Goal: Task Accomplishment & Management: Manage account settings

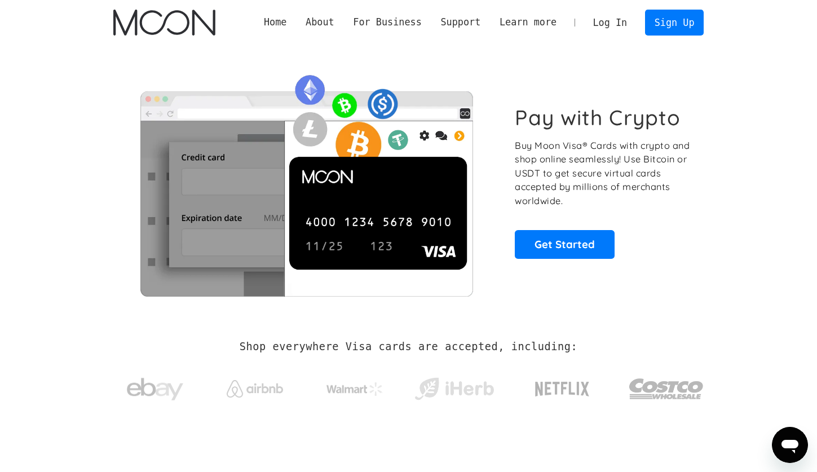
click at [609, 16] on link "Log In" at bounding box center [609, 22] width 53 height 25
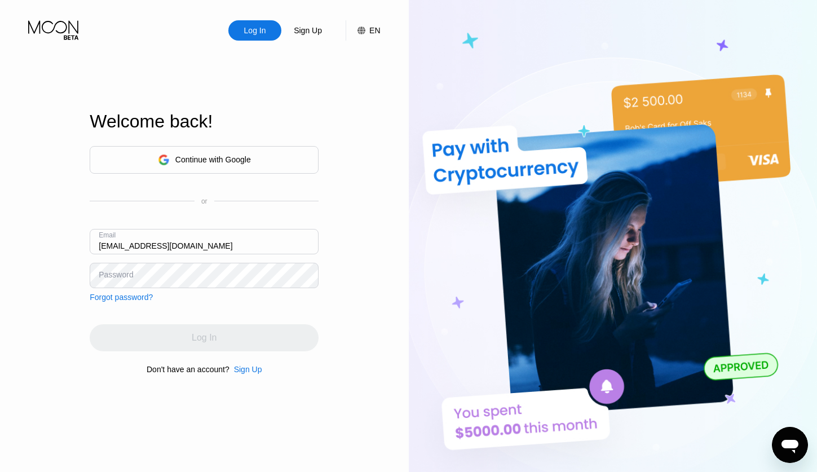
type input "[EMAIL_ADDRESS][DOMAIN_NAME]"
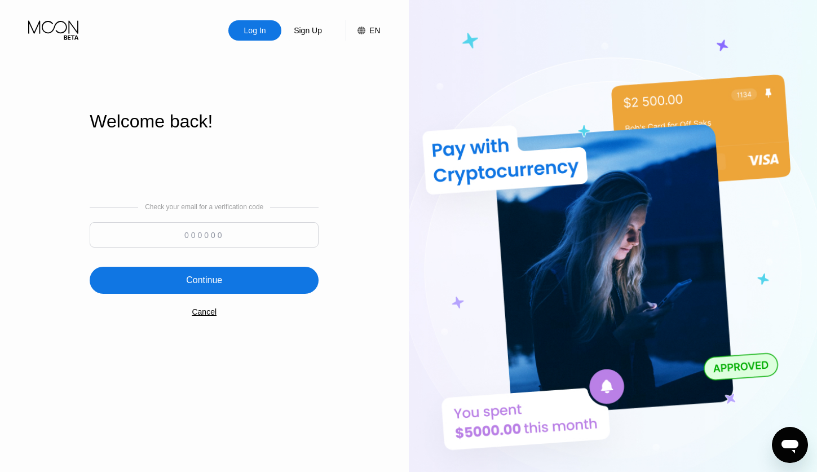
click at [186, 232] on input at bounding box center [204, 234] width 229 height 25
click at [252, 300] on div "Check your email for a verification code 9062 Continue Cancel" at bounding box center [204, 259] width 229 height 229
click at [252, 283] on div "Continue" at bounding box center [204, 280] width 229 height 27
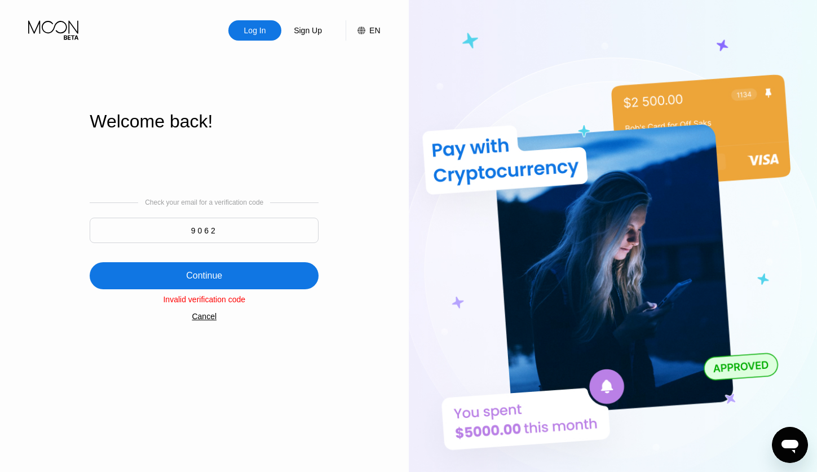
click at [235, 226] on input "9062" at bounding box center [204, 230] width 229 height 25
type input "906289"
click at [228, 284] on div "Continue" at bounding box center [204, 275] width 229 height 27
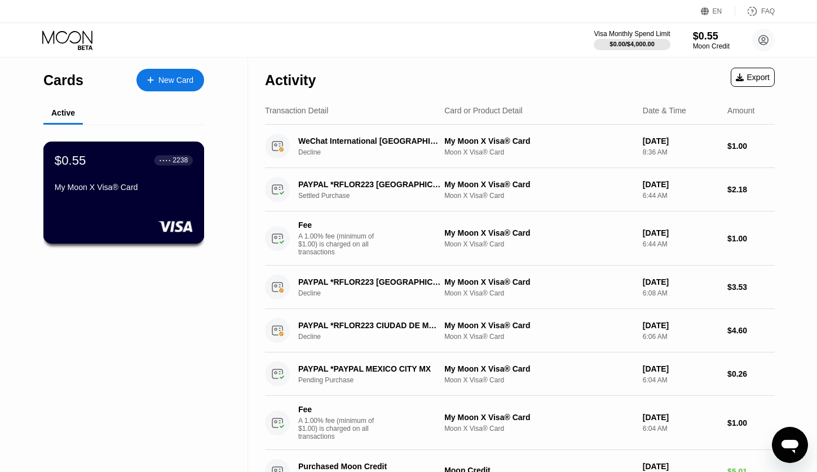
click at [157, 154] on div "● ● ● ● 2238" at bounding box center [173, 160] width 39 height 15
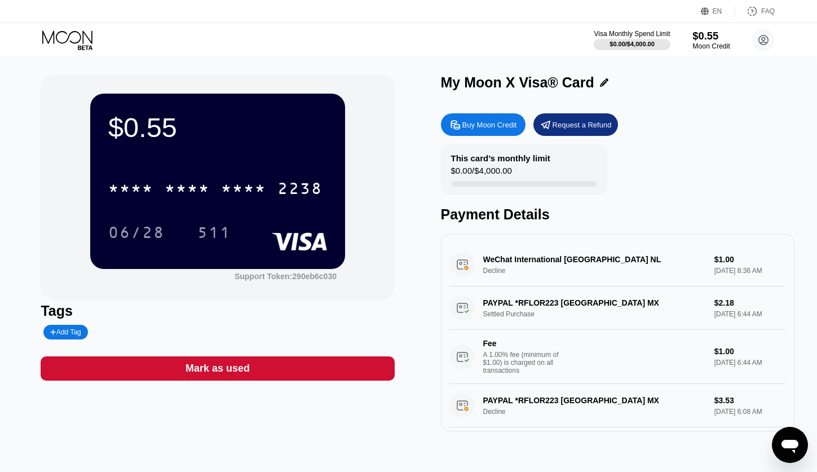
click at [712, 42] on div "Moon Credit" at bounding box center [711, 46] width 38 height 8
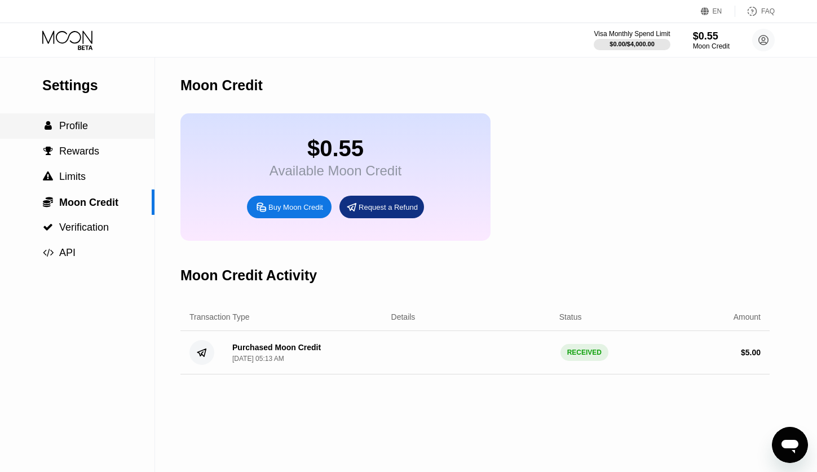
click at [75, 130] on span "Profile" at bounding box center [73, 125] width 29 height 11
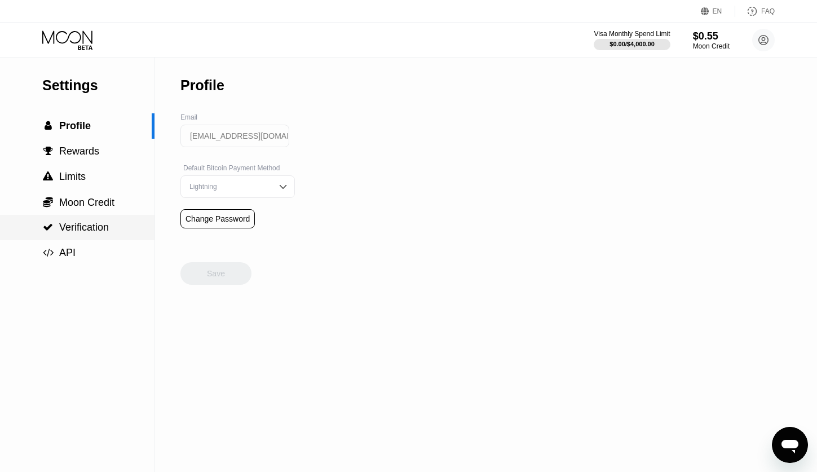
click at [96, 227] on span "Verification" at bounding box center [84, 226] width 50 height 11
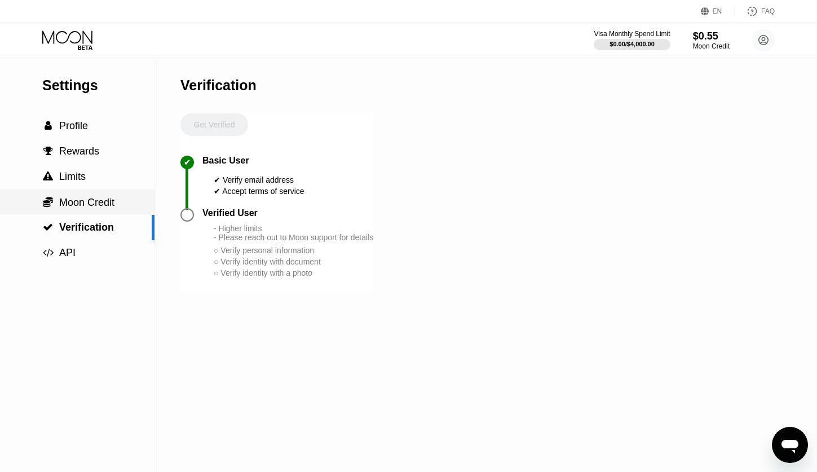
click at [96, 207] on span "Moon Credit" at bounding box center [86, 202] width 55 height 11
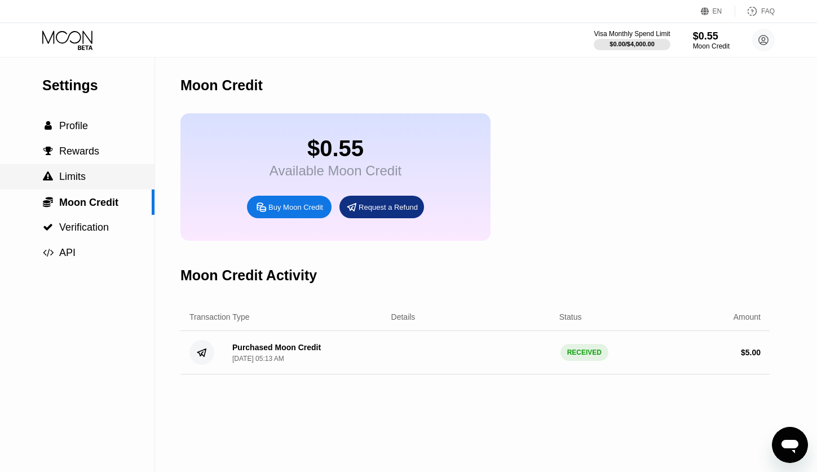
click at [79, 180] on span "Limits" at bounding box center [72, 176] width 26 height 11
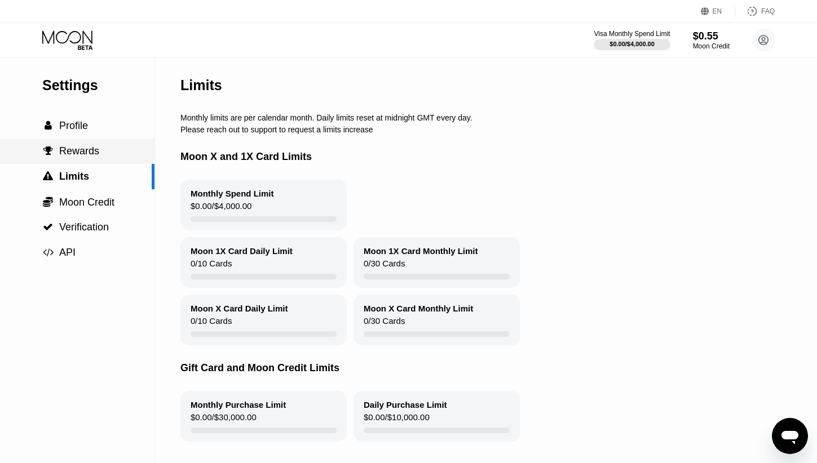
click at [82, 145] on span "Rewards" at bounding box center [79, 150] width 40 height 11
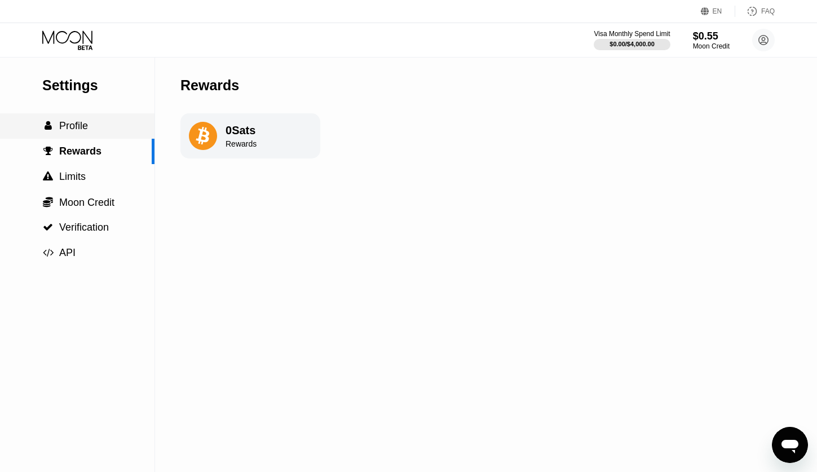
click at [74, 113] on div " Profile" at bounding box center [77, 125] width 154 height 25
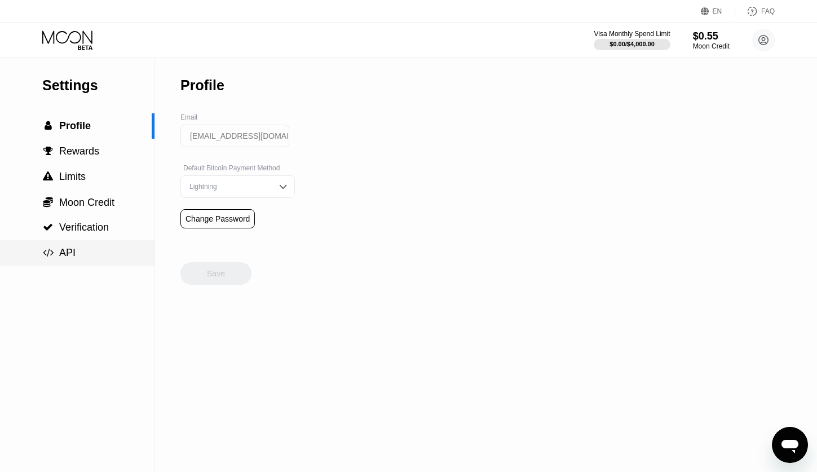
click at [59, 247] on div " API" at bounding box center [58, 253] width 33 height 12
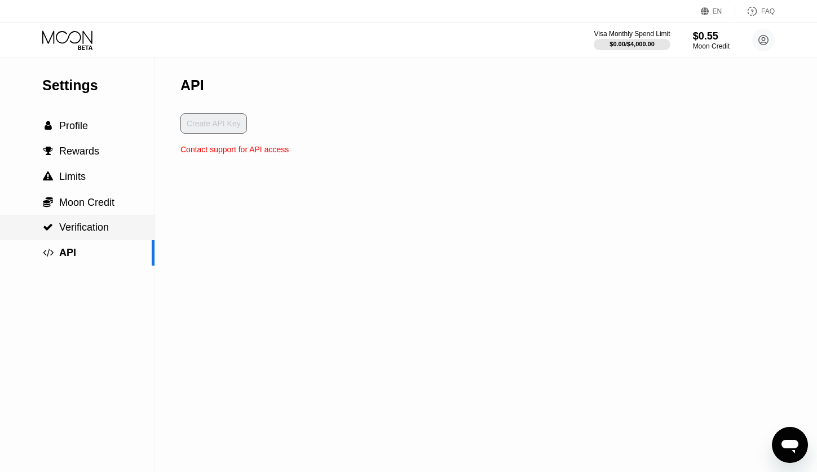
click at [83, 233] on span "Verification" at bounding box center [84, 226] width 50 height 11
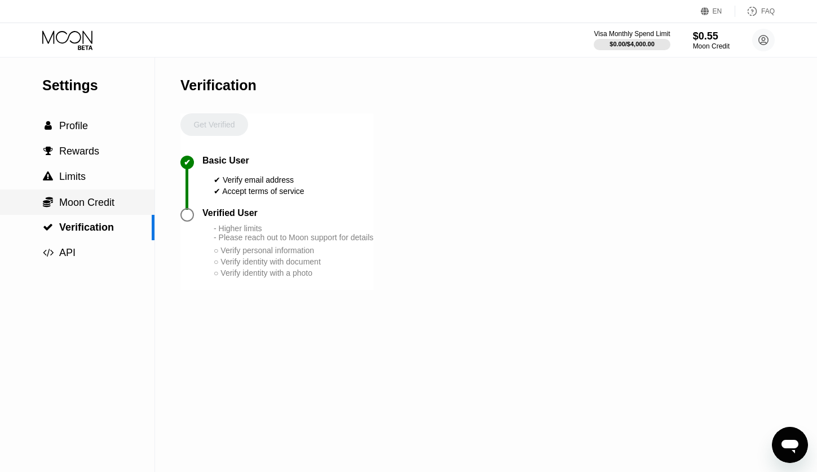
click at [75, 209] on div " Moon Credit" at bounding box center [77, 201] width 154 height 25
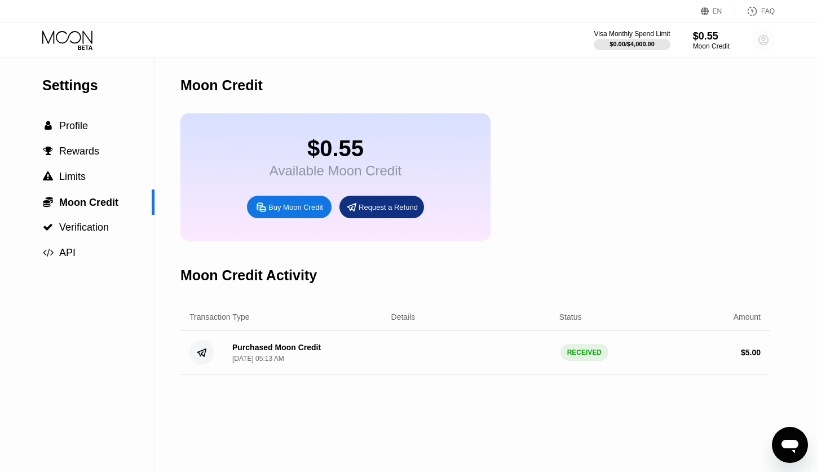
click at [756, 31] on icon at bounding box center [763, 40] width 23 height 23
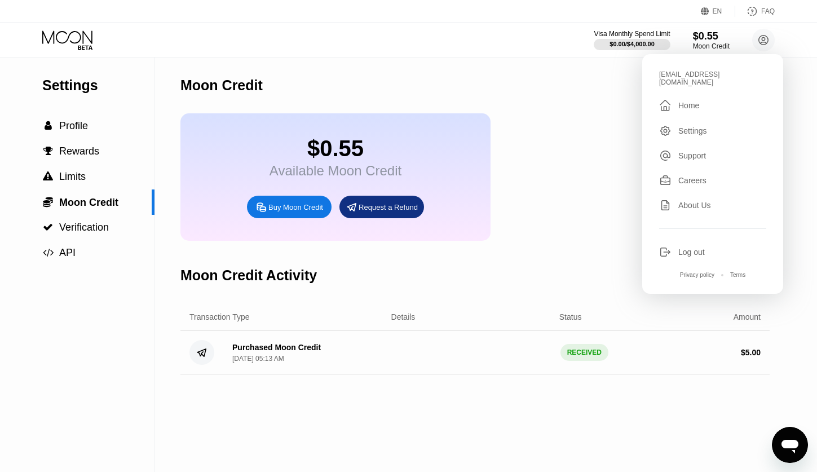
click at [701, 99] on div " Home" at bounding box center [712, 106] width 107 height 14
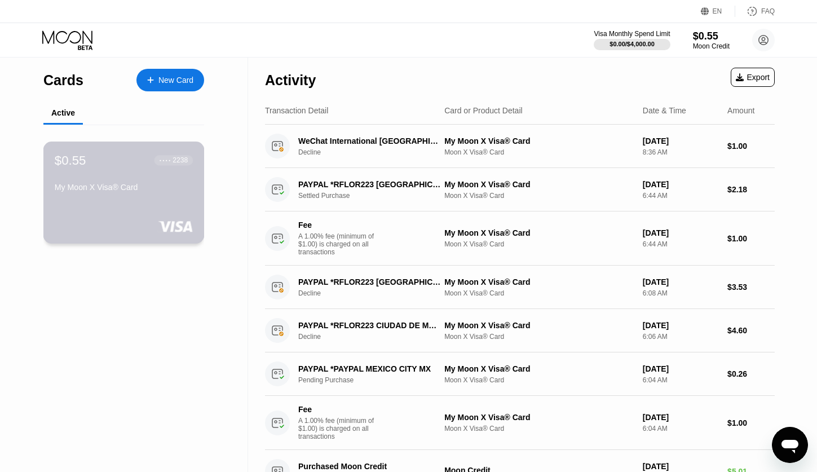
click at [117, 174] on div "$0.55 ● ● ● ● 2238 My Moon X Visa® Card" at bounding box center [124, 174] width 138 height 43
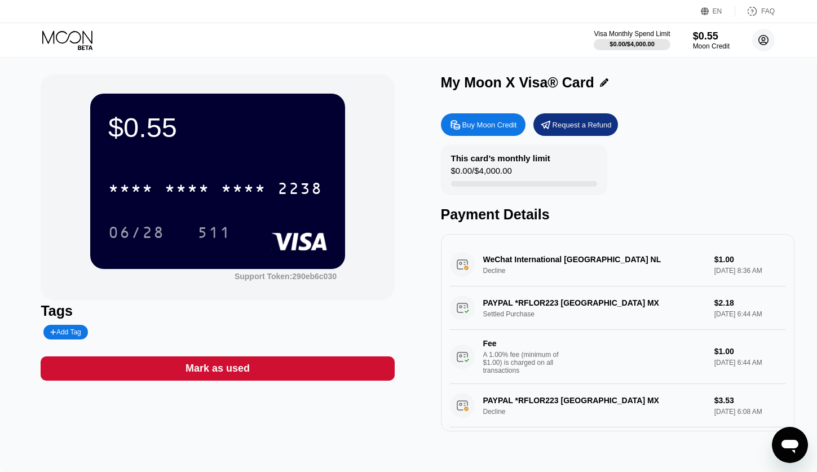
click at [761, 38] on circle at bounding box center [763, 40] width 23 height 23
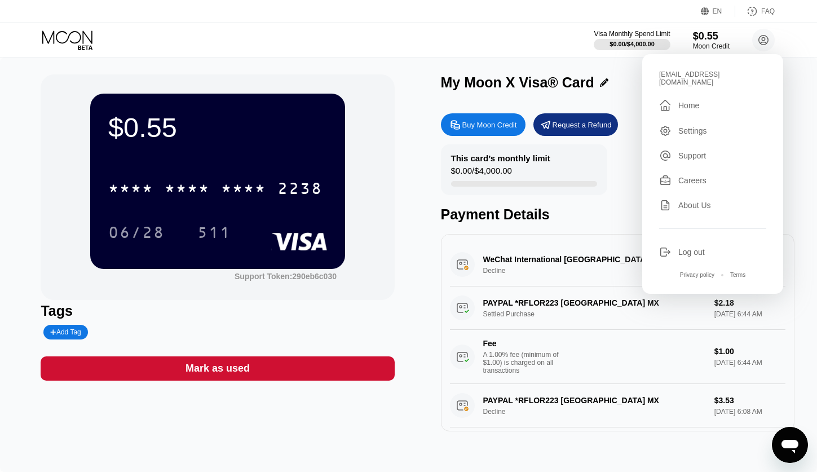
click at [700, 101] on div " Home" at bounding box center [712, 106] width 107 height 14
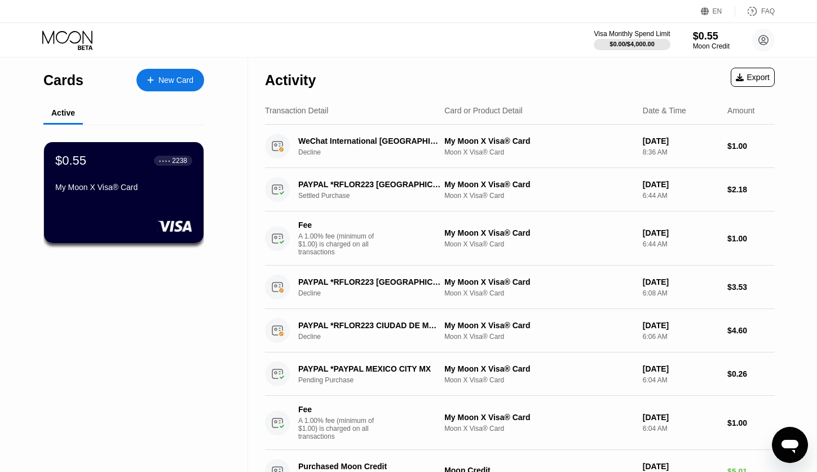
click at [167, 78] on div "New Card" at bounding box center [175, 81] width 35 height 10
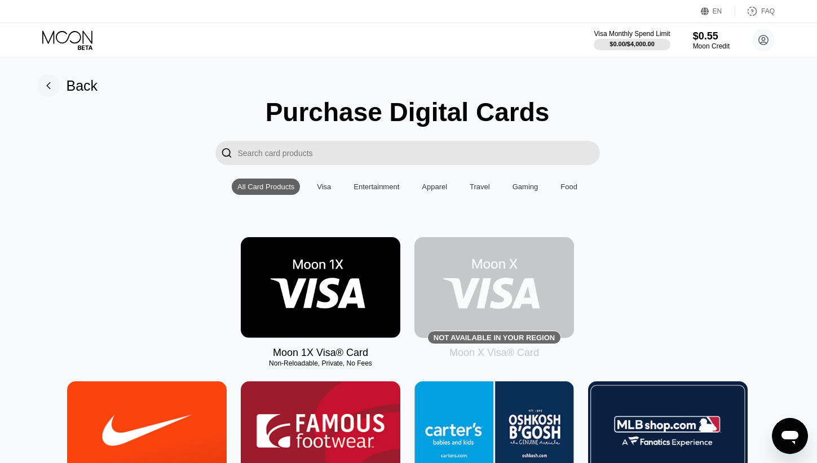
scroll to position [0, 1]
click at [328, 181] on div "Visa" at bounding box center [323, 187] width 25 height 16
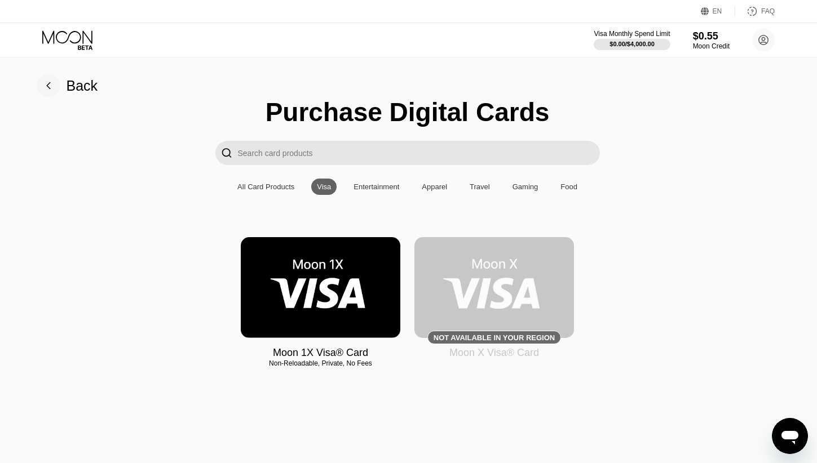
click at [532, 294] on img at bounding box center [493, 287] width 159 height 101
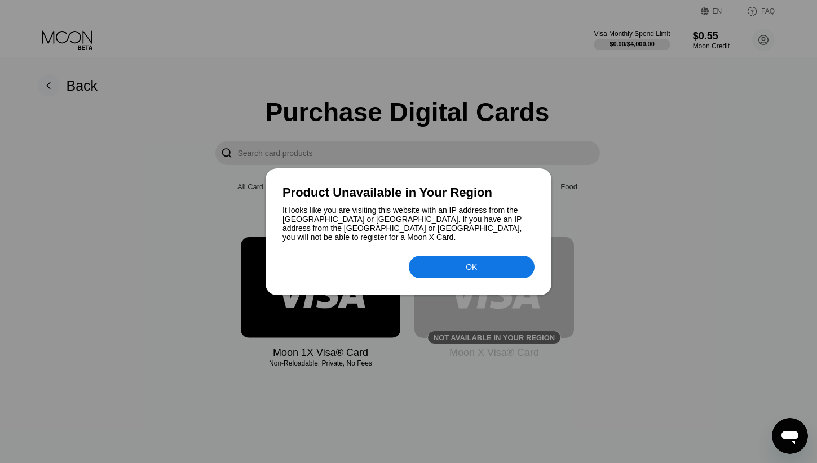
click at [473, 263] on div "OK" at bounding box center [470, 267] width 11 height 9
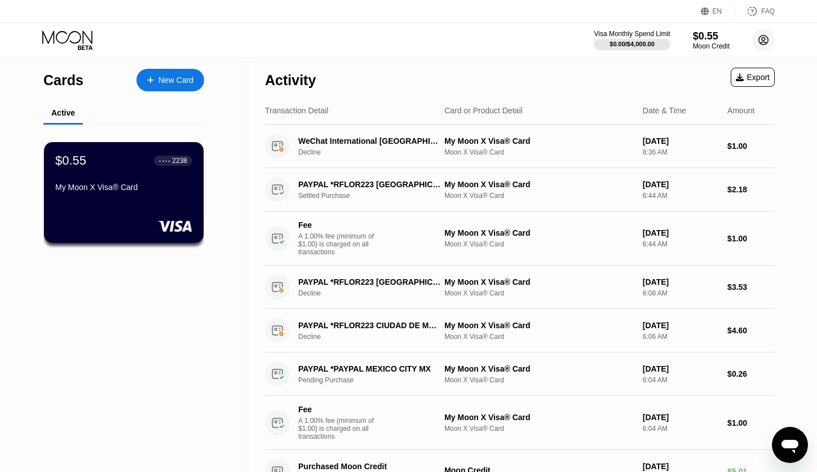
click at [762, 46] on circle at bounding box center [763, 40] width 23 height 23
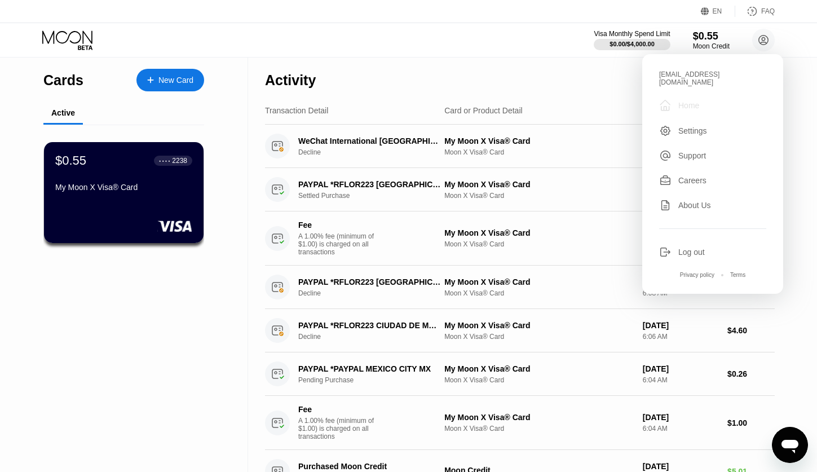
click at [691, 101] on div "Home" at bounding box center [688, 105] width 21 height 9
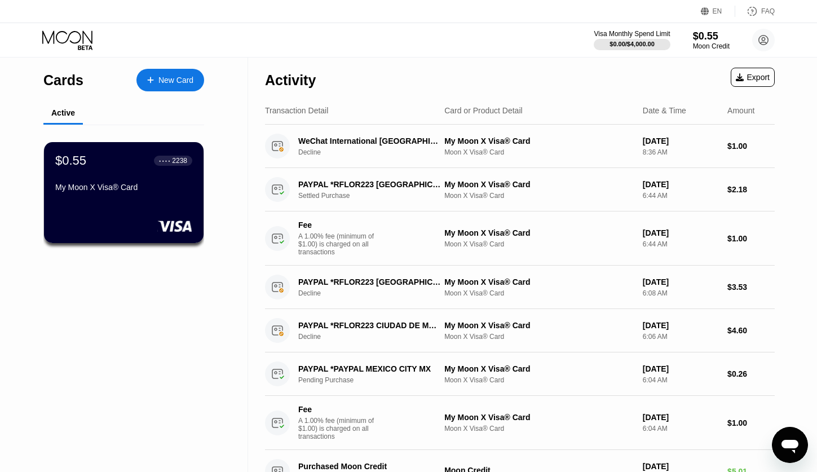
click at [176, 76] on div "New Card" at bounding box center [175, 81] width 35 height 10
